Goal: Navigation & Orientation: Find specific page/section

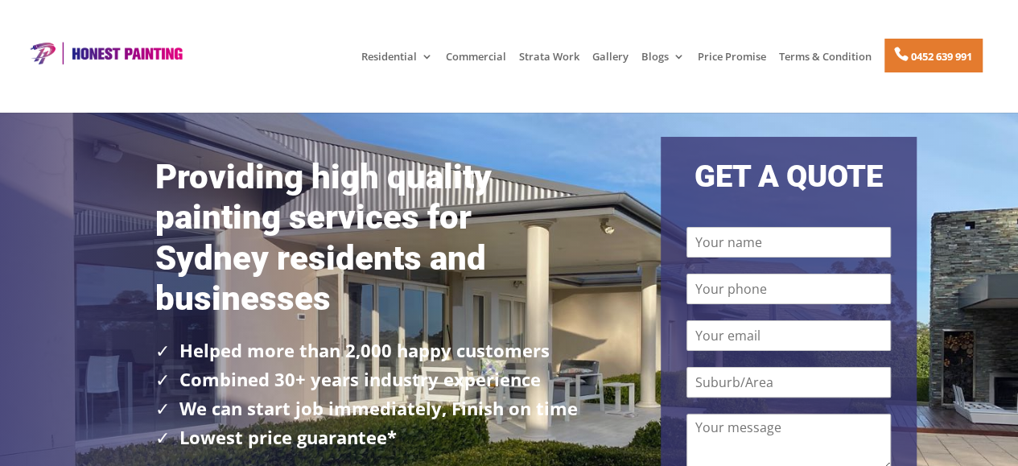
drag, startPoint x: 138, startPoint y: 46, endPoint x: 529, endPoint y: 97, distance: 394.4
click at [529, 97] on header "Residential Painting Services Castle Hill House Painters Ryde Commercial Strata…" at bounding box center [509, 56] width 1018 height 113
drag, startPoint x: 1016, startPoint y: 44, endPoint x: 1013, endPoint y: 103, distance: 58.8
click at [1013, 103] on header "Residential Painting Services Castle Hill House Painters Ryde Commercial Strata…" at bounding box center [509, 56] width 1018 height 113
click at [56, 47] on img at bounding box center [105, 53] width 163 height 24
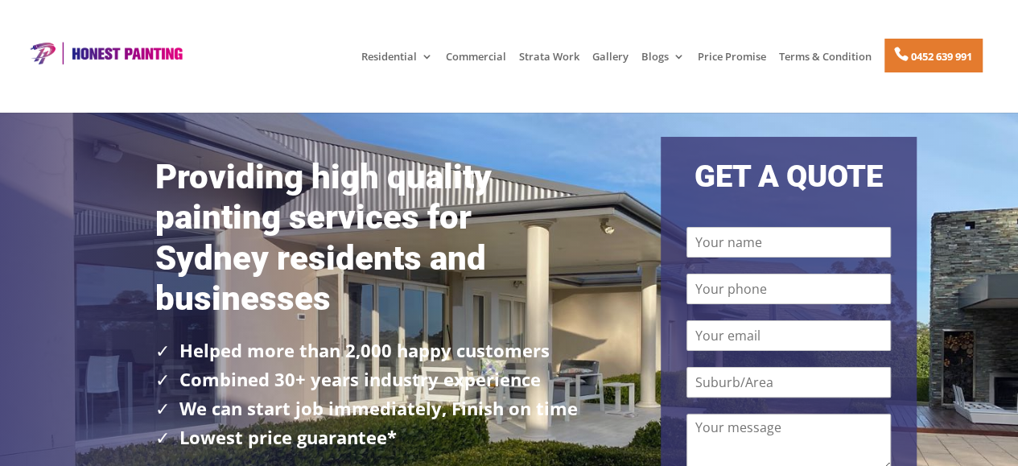
click at [85, 52] on img at bounding box center [105, 53] width 163 height 24
